Goal: Use online tool/utility: Utilize a website feature to perform a specific function

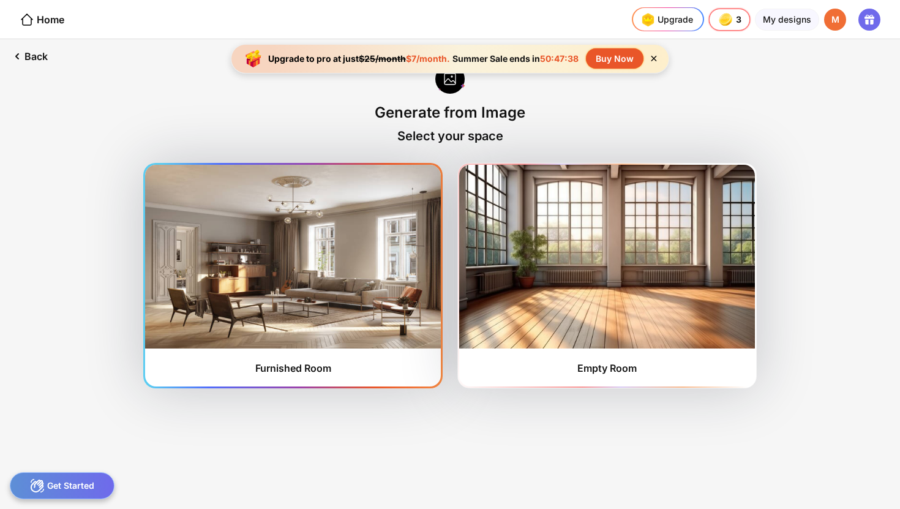
click at [352, 253] on img at bounding box center [293, 257] width 296 height 184
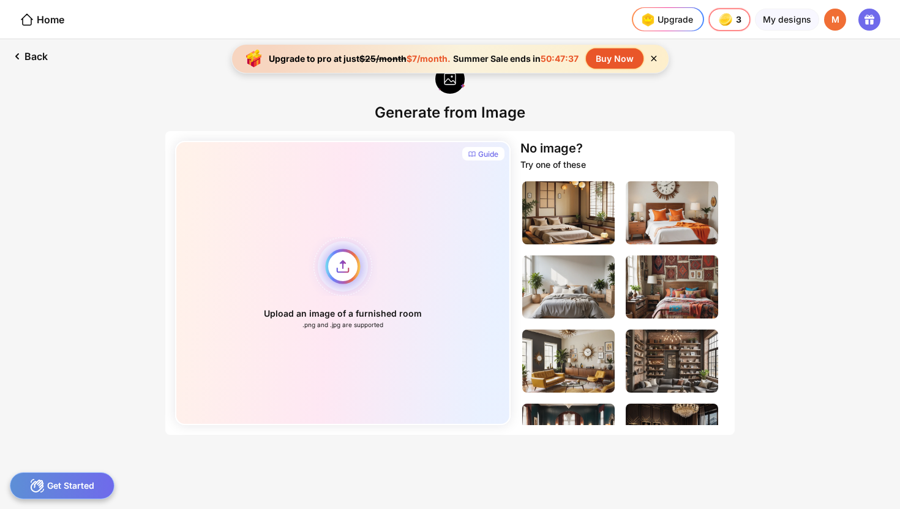
click at [350, 272] on div "Upload an image of a furnished room .png and .jpg are supported" at bounding box center [342, 283] width 335 height 284
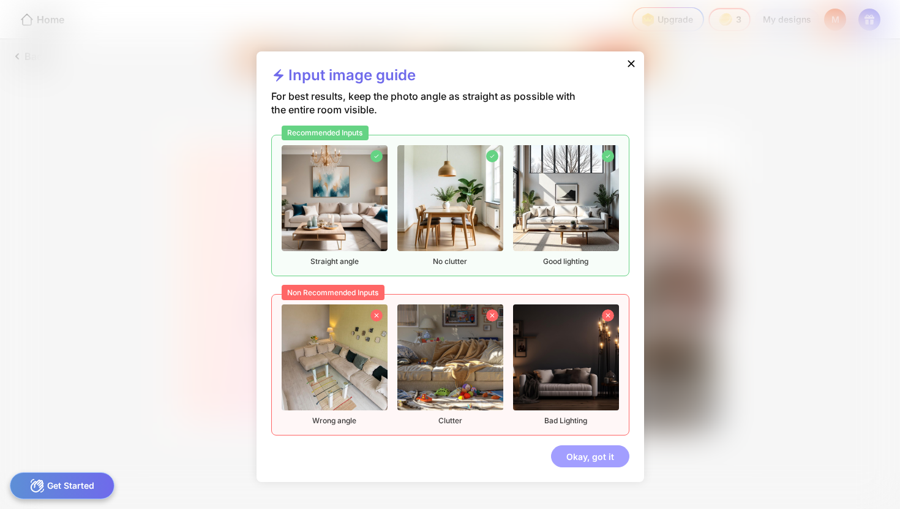
click at [573, 451] on div "Okay, got it" at bounding box center [590, 456] width 78 height 22
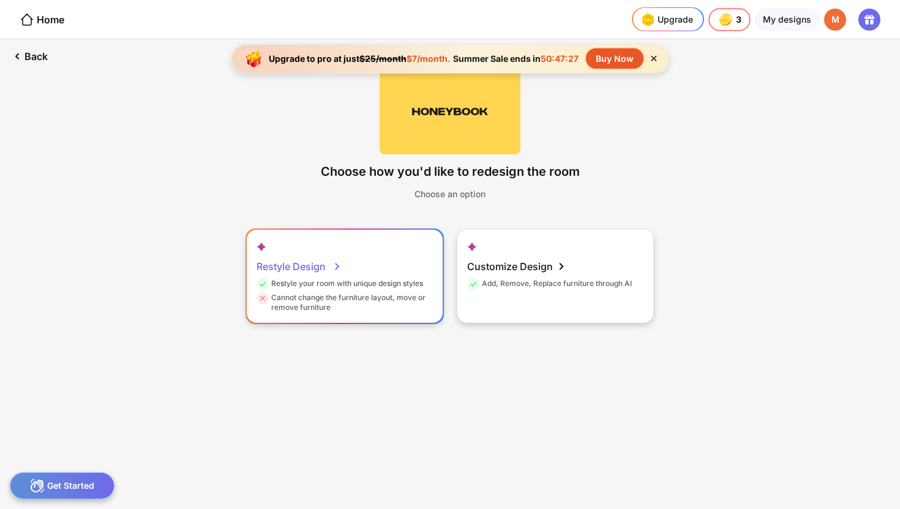
click at [397, 272] on div "Restyle Design Restyle your room with unique design styles Cannot change the fu…" at bounding box center [345, 276] width 196 height 93
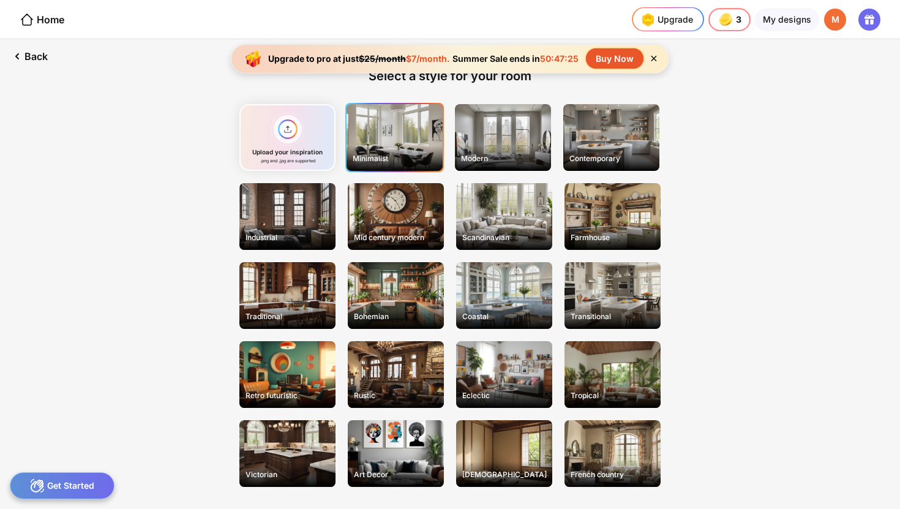
click at [410, 149] on div "Minimalist" at bounding box center [395, 158] width 94 height 19
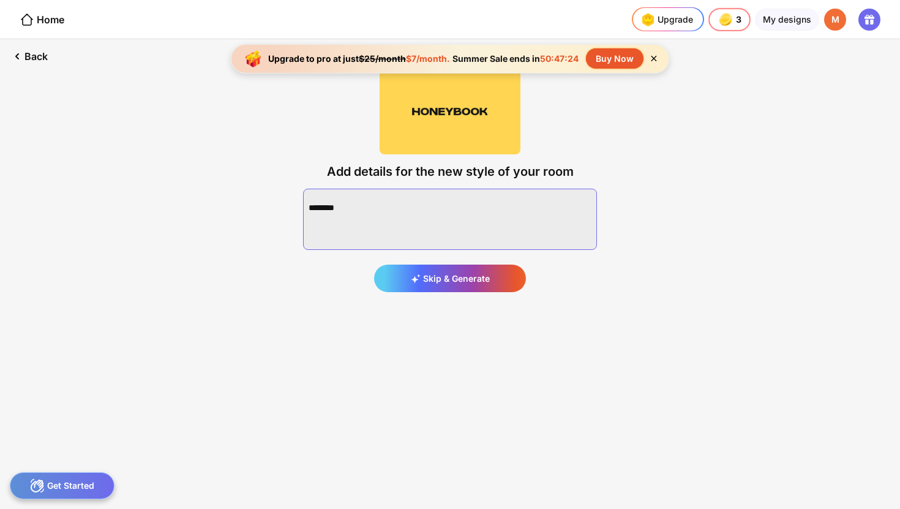
click at [438, 229] on textarea at bounding box center [450, 219] width 294 height 61
click at [454, 396] on div "Back Add details for the new style of your room Skip & Generate" at bounding box center [450, 274] width 900 height 470
click at [62, 23] on div "Home" at bounding box center [42, 19] width 45 height 15
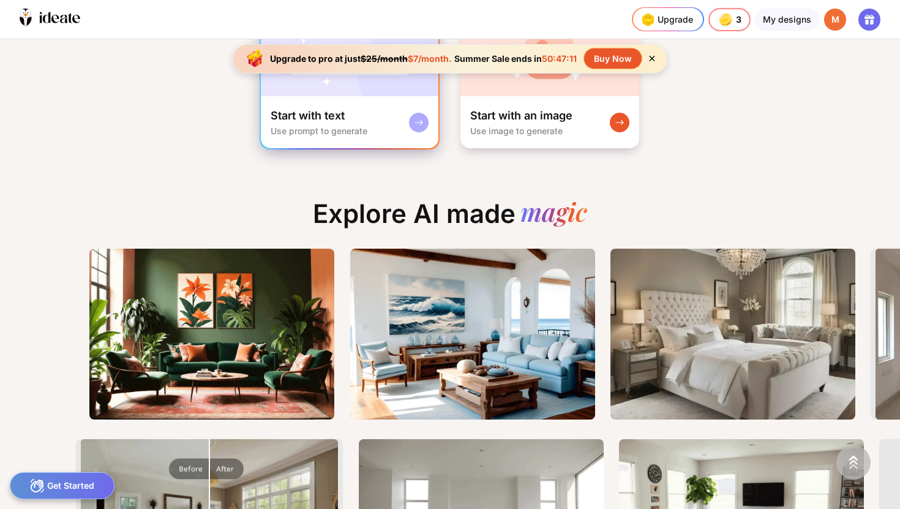
click at [383, 114] on div "Start with text Use prompt to generate" at bounding box center [350, 122] width 178 height 52
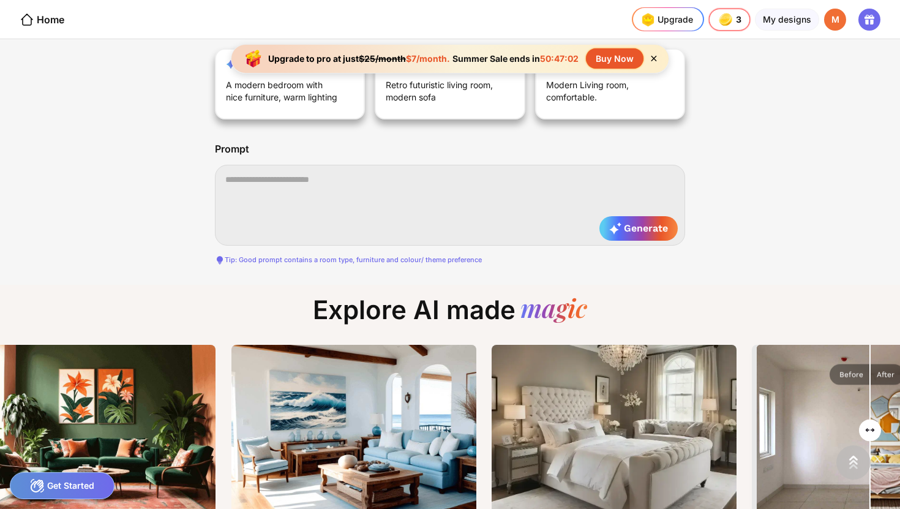
click at [462, 260] on div "Tip: Good prompt contains a room type, furniture and colour/ theme preference" at bounding box center [450, 260] width 470 height 10
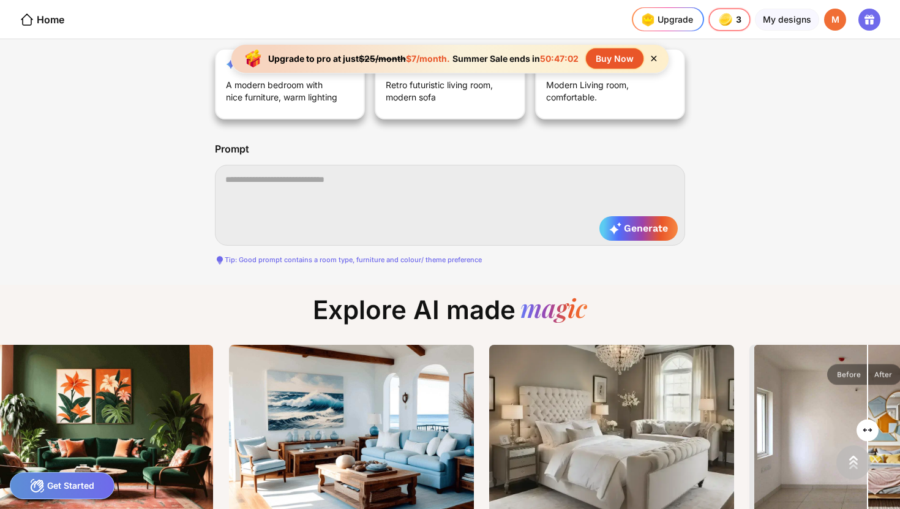
click at [462, 260] on div "Tip: Good prompt contains a room type, furniture and colour/ theme preference" at bounding box center [450, 260] width 470 height 10
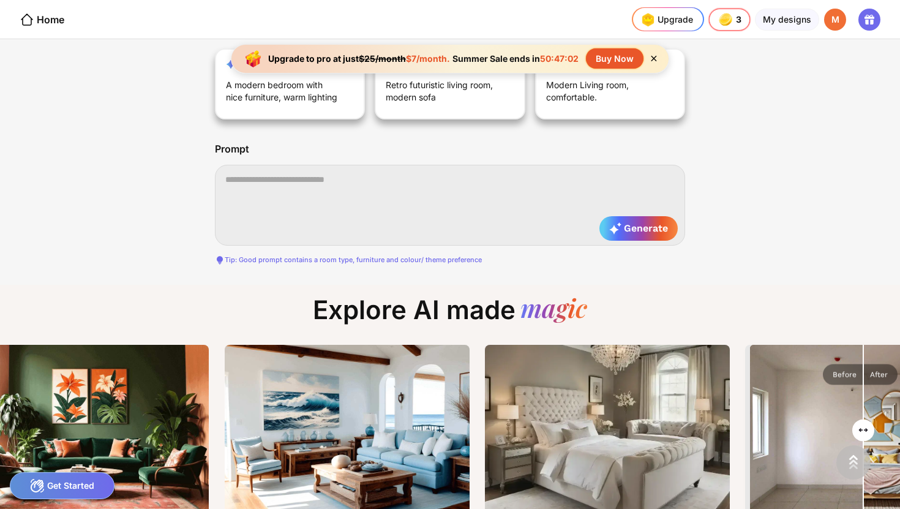
click at [462, 260] on div "Tip: Good prompt contains a room type, furniture and colour/ theme preference" at bounding box center [450, 260] width 470 height 10
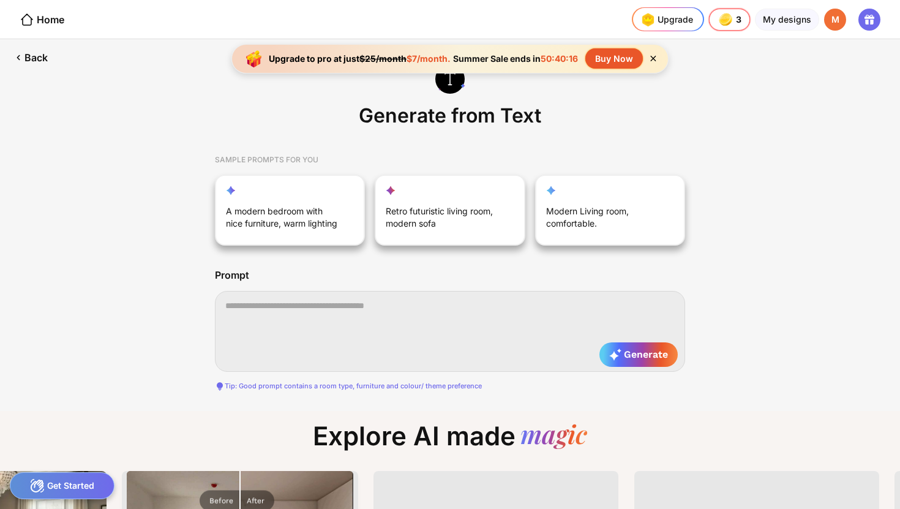
scroll to position [0, 793]
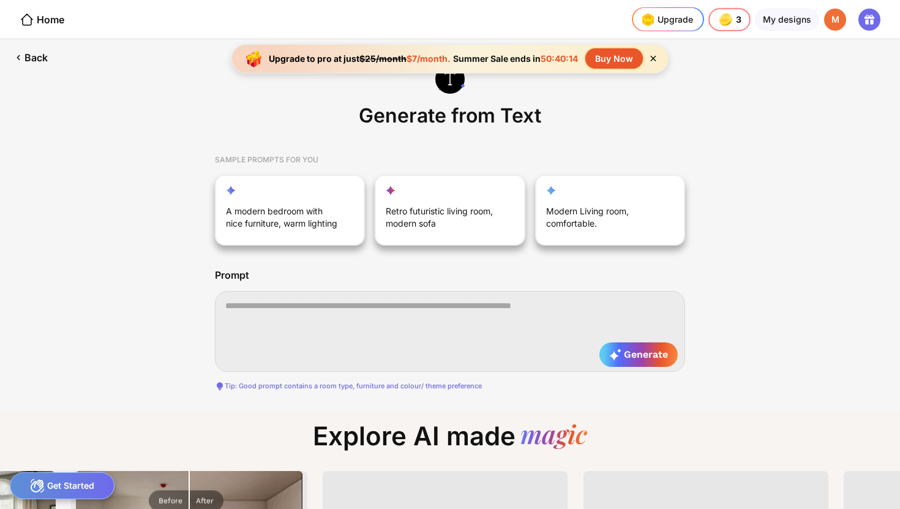
drag, startPoint x: 318, startPoint y: 155, endPoint x: 224, endPoint y: 152, distance: 93.7
click at [224, 152] on div "SAMPLE PROMPTS FOR YOU" at bounding box center [450, 159] width 470 height 29
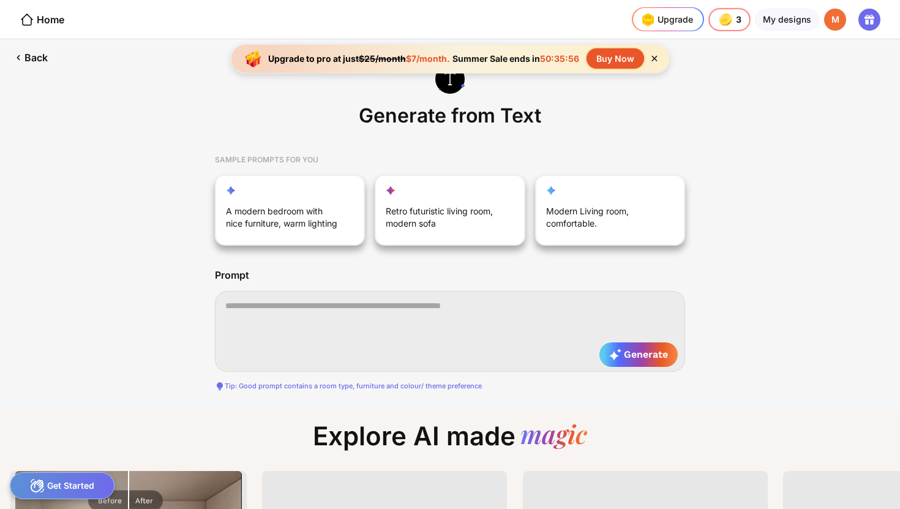
scroll to position [0, 904]
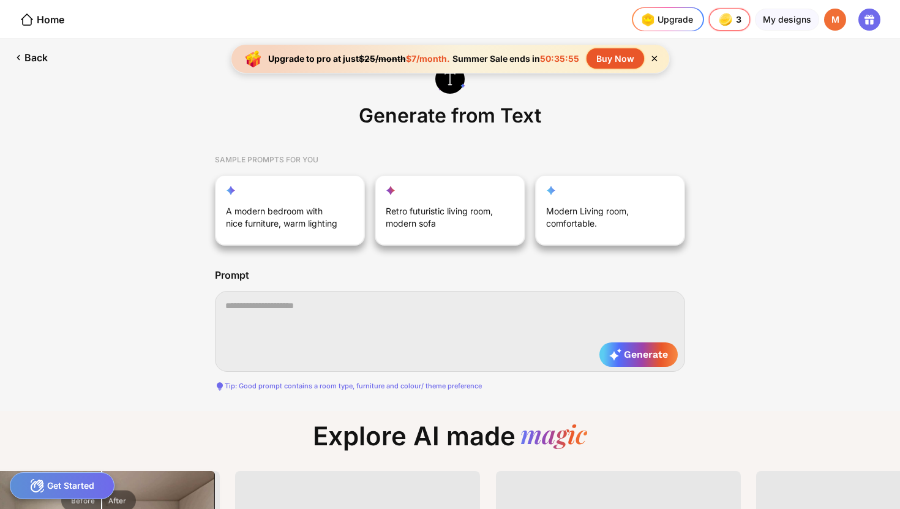
click at [314, 384] on div "Tip: Good prompt contains a room type, furniture and colour/ theme preference" at bounding box center [450, 386] width 470 height 10
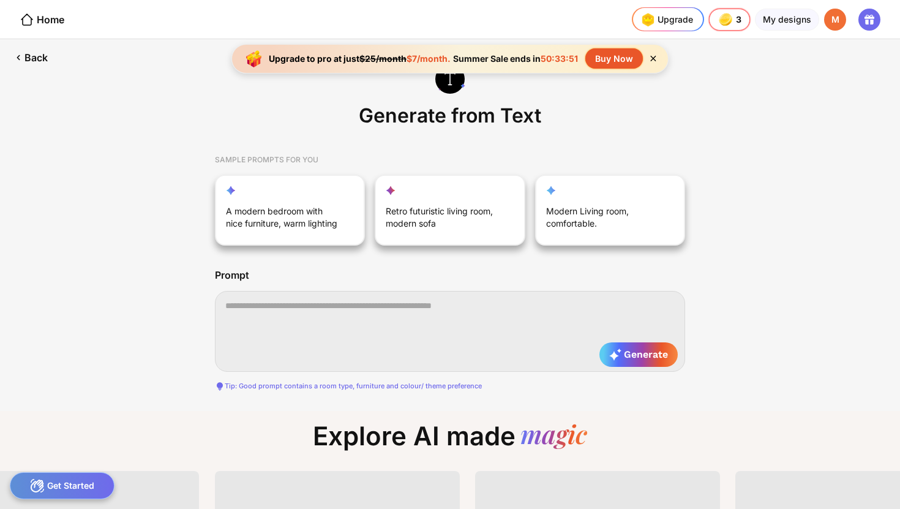
scroll to position [0, 1209]
drag, startPoint x: 434, startPoint y: 305, endPoint x: 302, endPoint y: 304, distance: 131.6
click at [302, 304] on textarea at bounding box center [450, 331] width 470 height 81
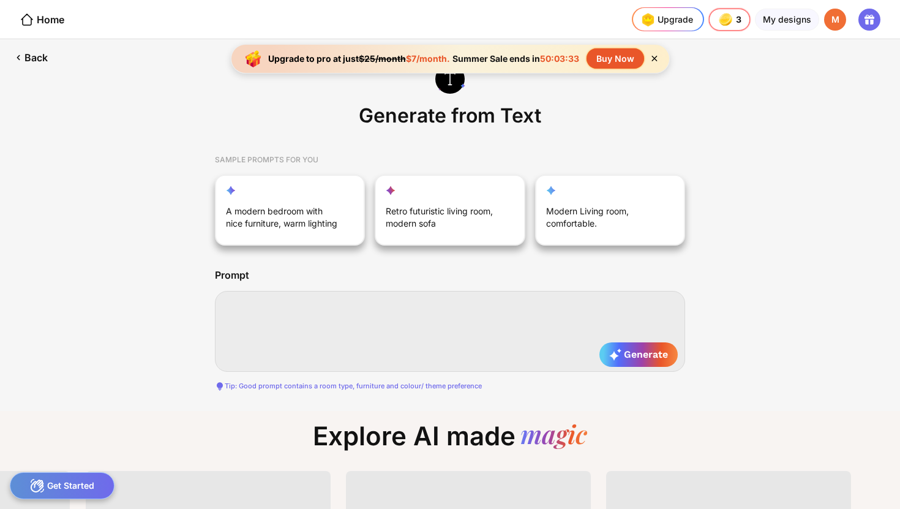
scroll to position [0, 1320]
click at [407, 221] on div "Retro futuristic living room, modern sofa" at bounding box center [443, 218] width 116 height 29
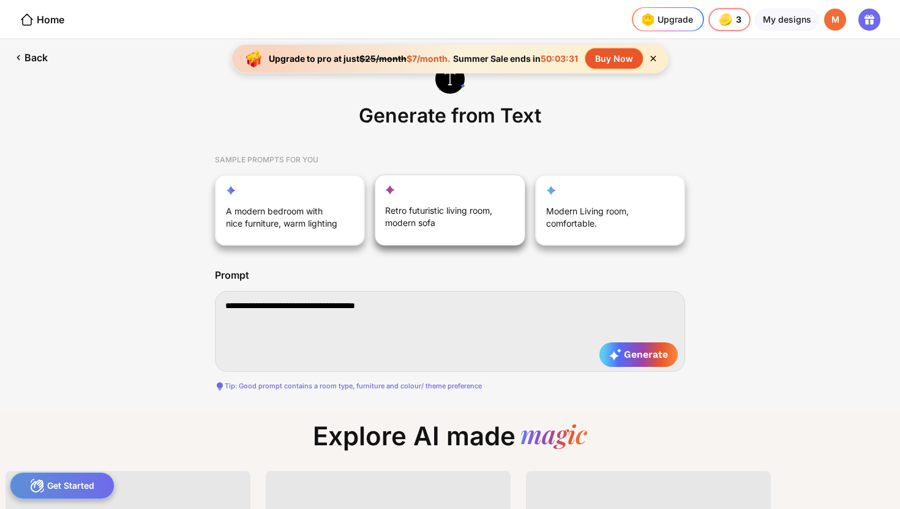
click at [481, 206] on div "Retro futuristic living room, modern sofa" at bounding box center [443, 218] width 116 height 29
click at [455, 211] on div "Retro futuristic living room, modern sofa" at bounding box center [443, 218] width 116 height 29
click at [567, 222] on div "Modern Living room, comfortable." at bounding box center [603, 218] width 116 height 29
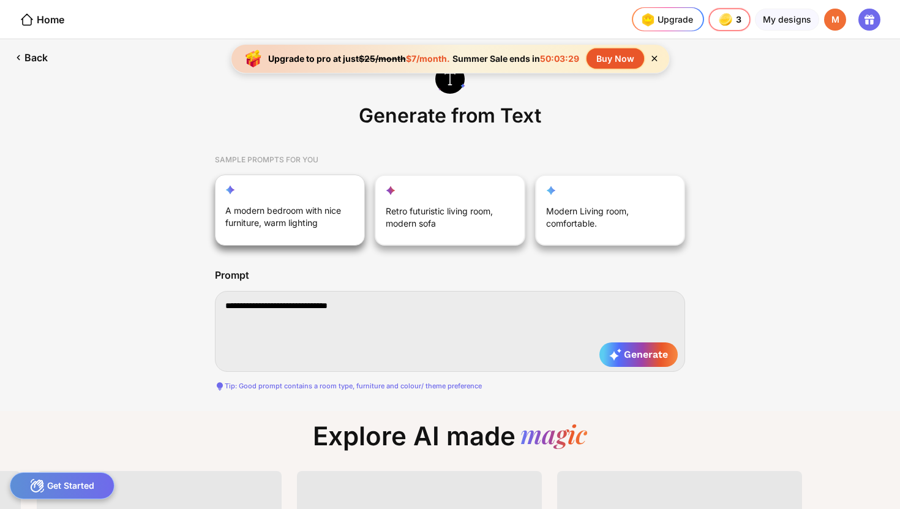
click at [296, 194] on div "A modern bedroom with nice furniture, warm lighting" at bounding box center [290, 209] width 150 height 71
type textarea "**********"
